Goal: Task Accomplishment & Management: Use online tool/utility

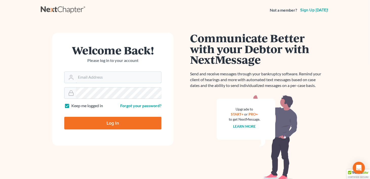
type input "[PERSON_NAME][EMAIL_ADDRESS][DOMAIN_NAME]"
click at [114, 123] on input "Log In" at bounding box center [112, 123] width 97 height 13
type input "Thinking..."
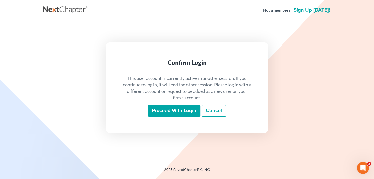
click at [196, 111] on input "Proceed with login" at bounding box center [174, 111] width 53 height 12
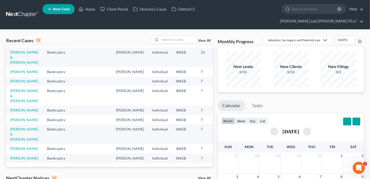
scroll to position [127, 0]
click at [15, 108] on link "Talamantes-Tenorio, Nayeli" at bounding box center [24, 110] width 28 height 4
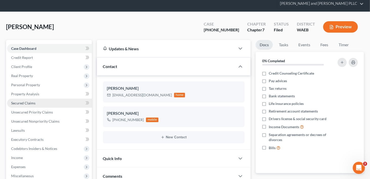
scroll to position [51, 0]
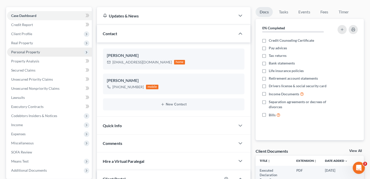
click at [31, 50] on span "Personal Property" at bounding box center [25, 52] width 29 height 4
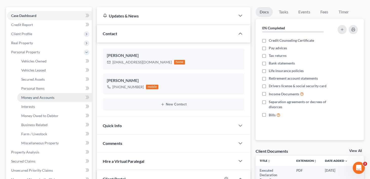
click at [26, 95] on span "Money and Accounts" at bounding box center [37, 97] width 33 height 4
